Goal: Information Seeking & Learning: Learn about a topic

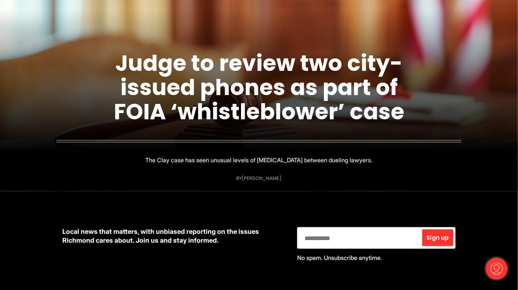
scroll to position [134, 0]
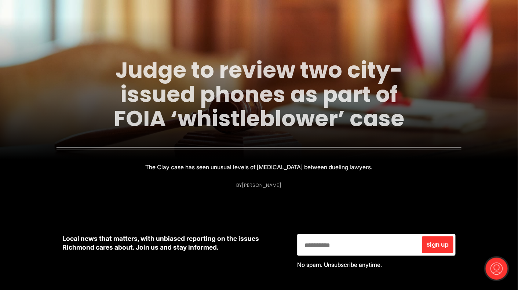
click at [278, 96] on link "Judge to review two city-issued phones as part of FOIA ‘whistleblower’ case" at bounding box center [259, 94] width 291 height 79
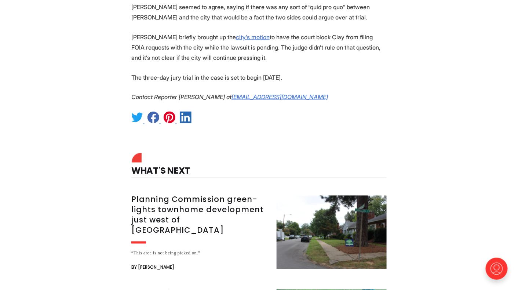
scroll to position [1216, 0]
